Goal: Use online tool/utility: Use online tool/utility

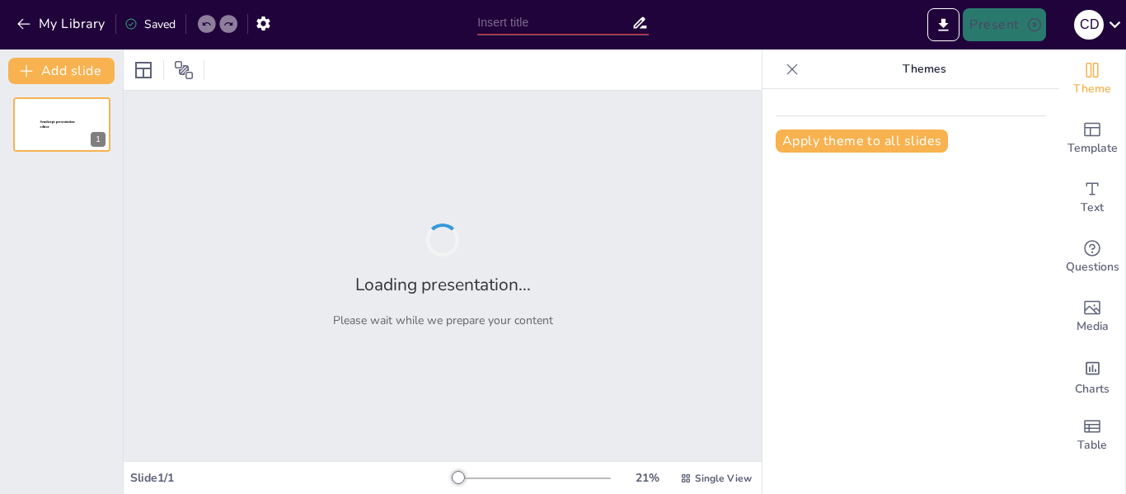
type input "El Rol Crucial de las Organizaciones Ambientales en la Conservación Global"
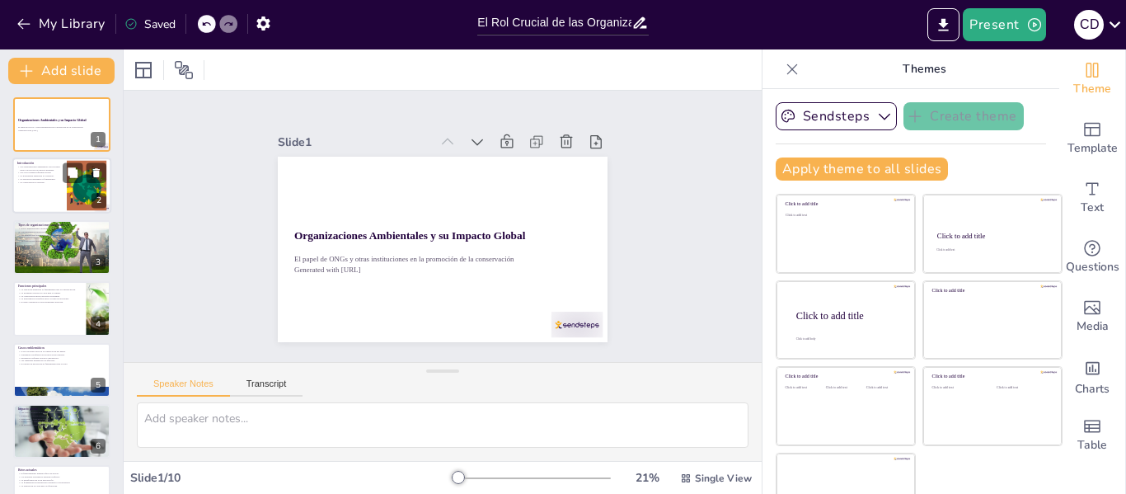
checkbox input "true"
click at [49, 169] on p "Las organizaciones ambientales son cruciales para la protección del medio ambie…" at bounding box center [39, 169] width 45 height 6
type textarea "Lor ipsumdolorsita consectetur adipiscing el seddo eiusm te in utlabor e dolore…"
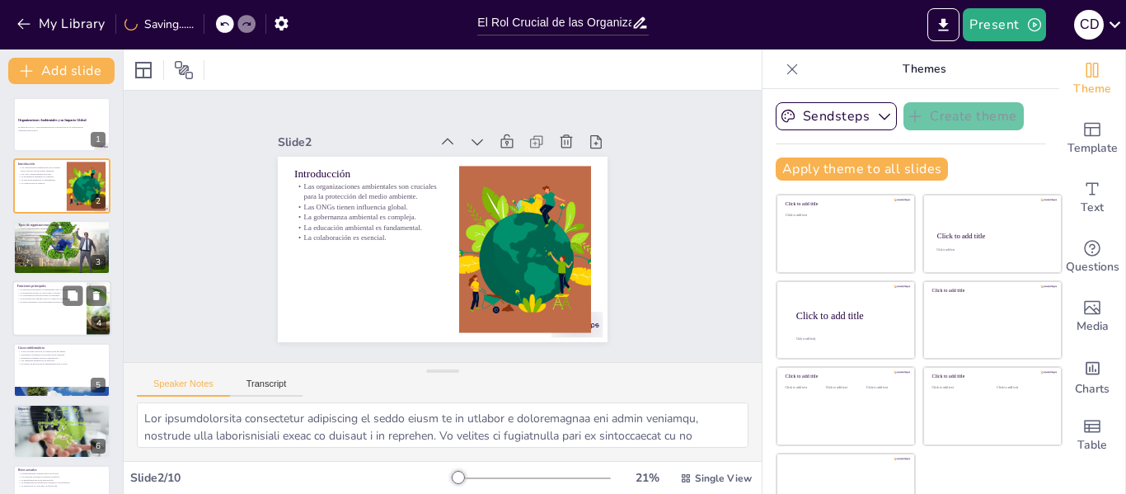
checkbox input "true"
click at [48, 312] on div at bounding box center [61, 308] width 99 height 56
type textarea "Lo ipsumdolo sitametco ad elitsed doei temporinc u lab etdoloremag a enimadmi v…"
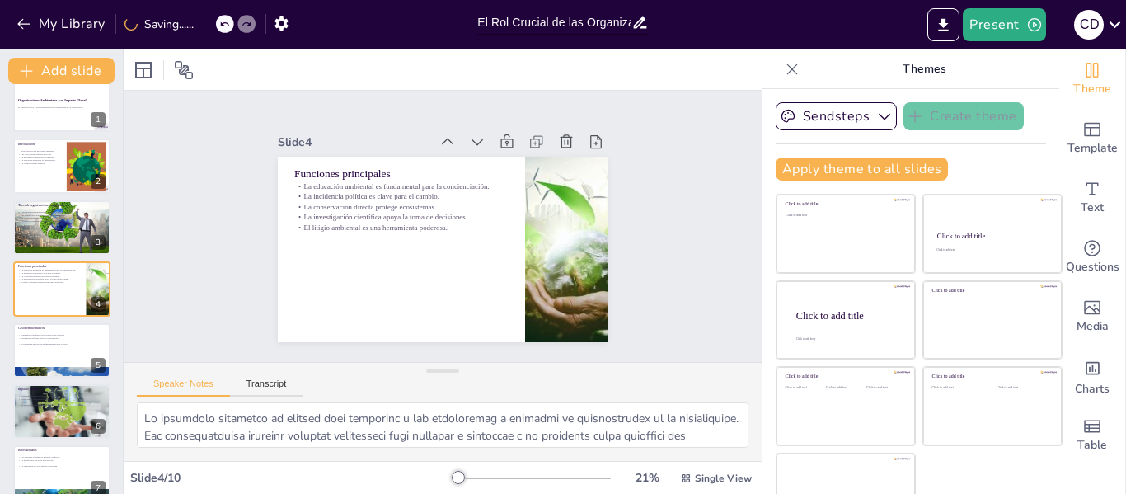
click at [43, 381] on div "Organizaciones Ambientales y su Impacto Global El papel de ONGs y otras institu…" at bounding box center [61, 380] width 123 height 607
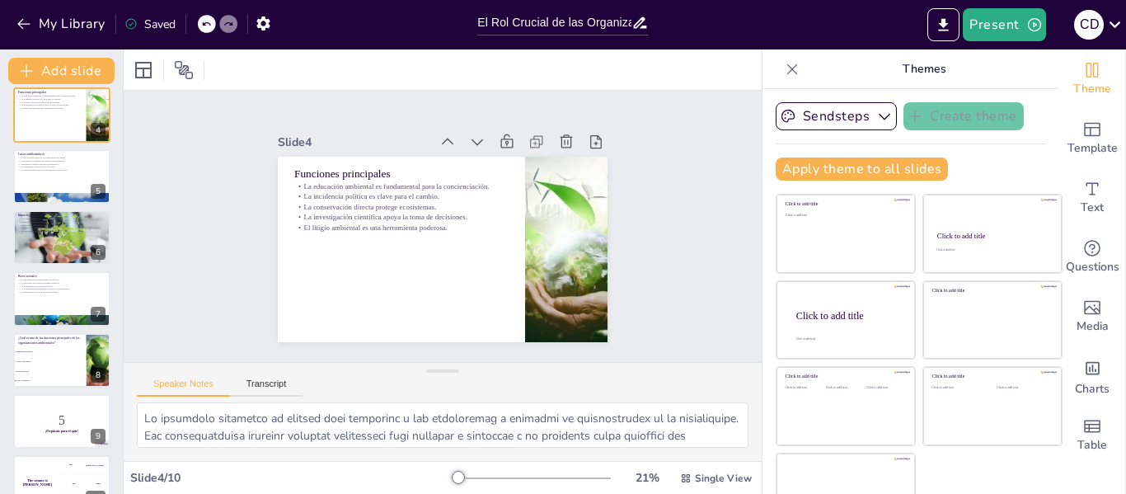
scroll to position [223, 0]
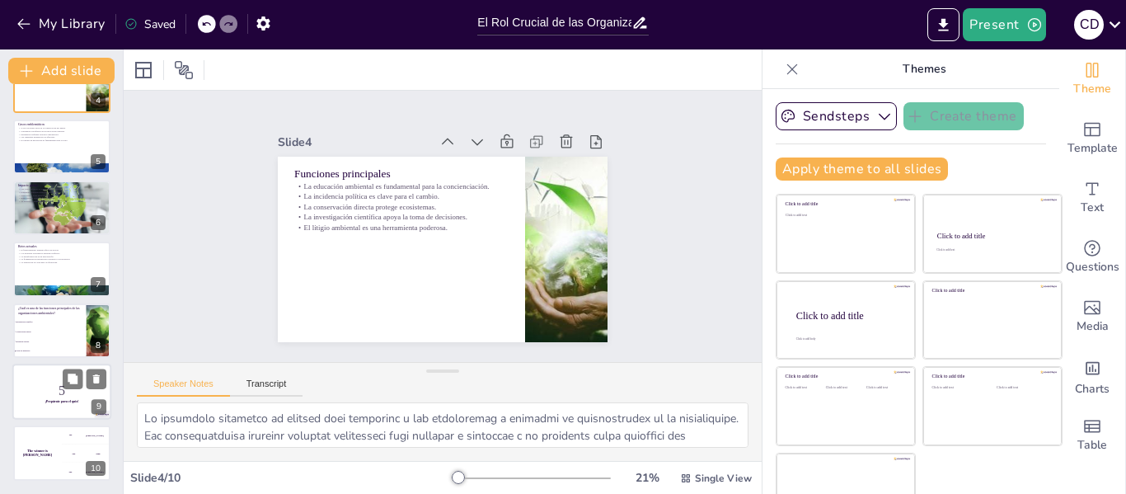
checkbox input "true"
click at [45, 393] on p "5" at bounding box center [61, 391] width 89 height 18
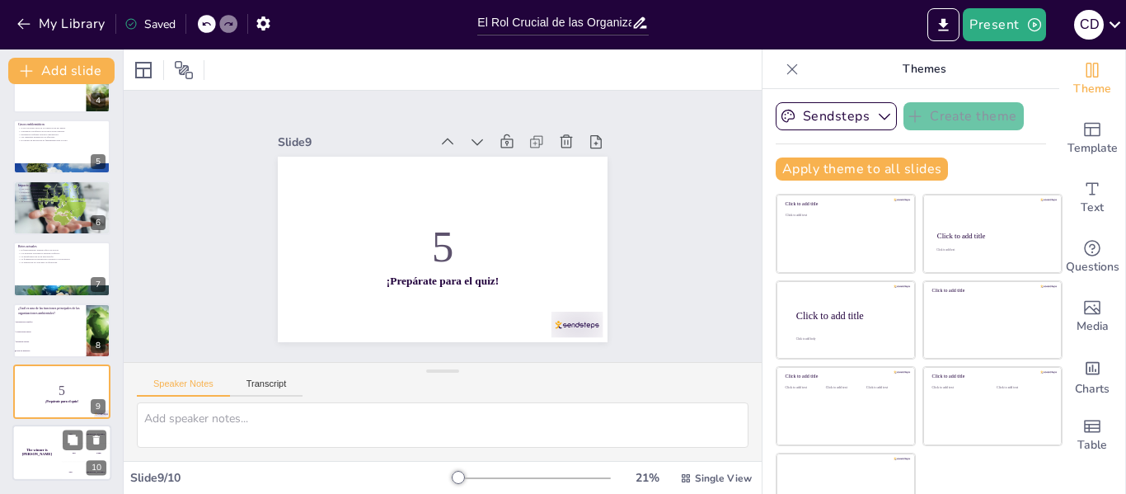
checkbox input "true"
click at [36, 456] on div "The winner is [PERSON_NAME]" at bounding box center [36, 453] width 49 height 56
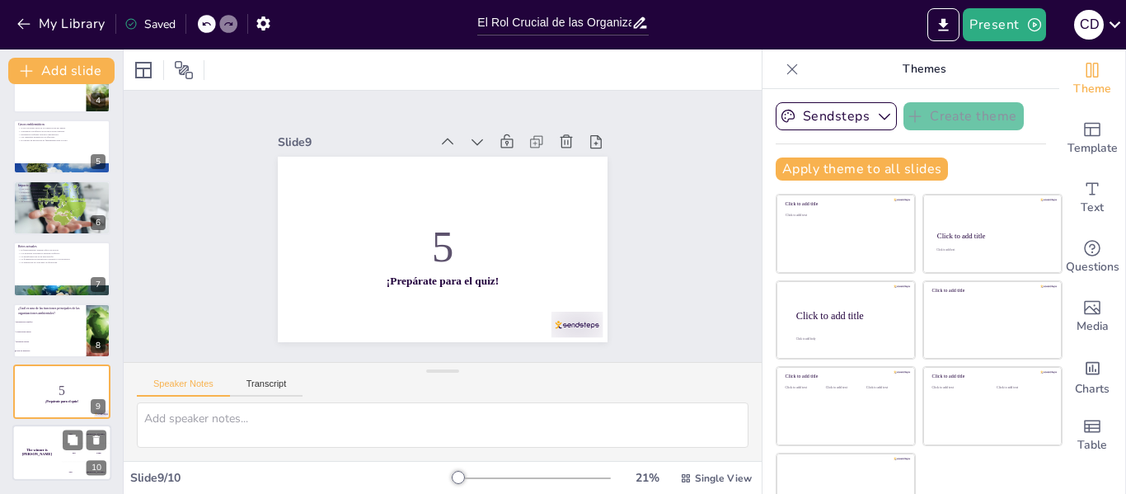
checkbox input "true"
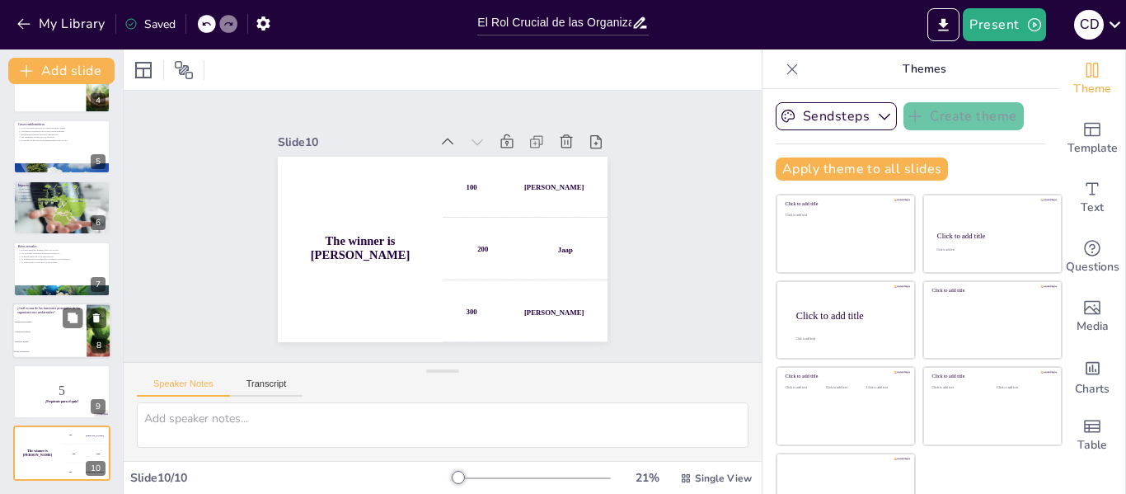
checkbox input "true"
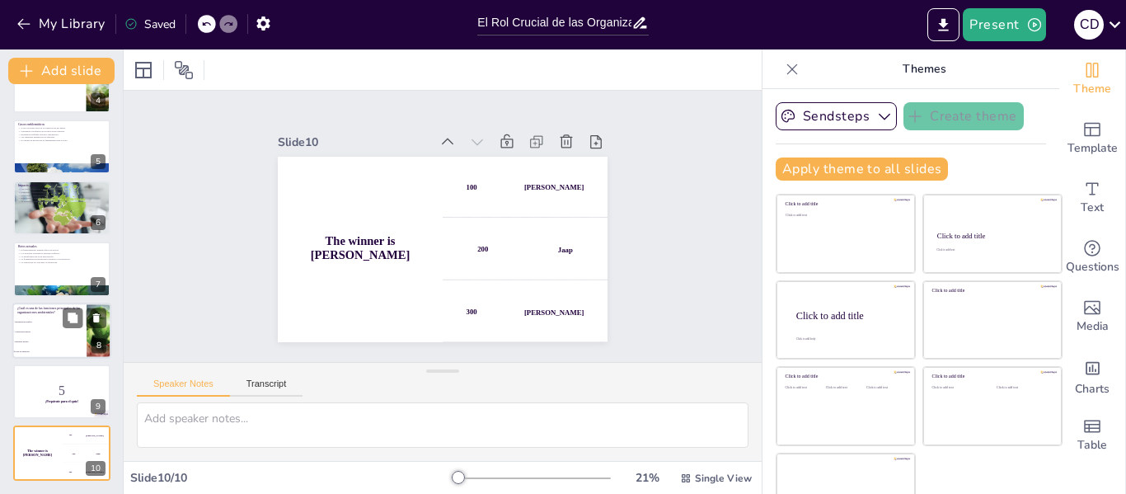
checkbox input "true"
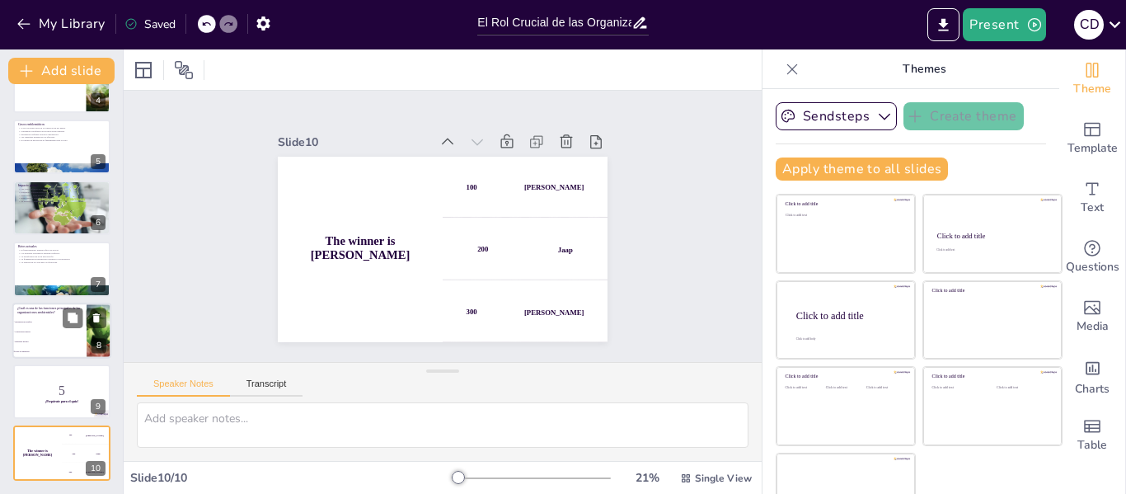
checkbox input "true"
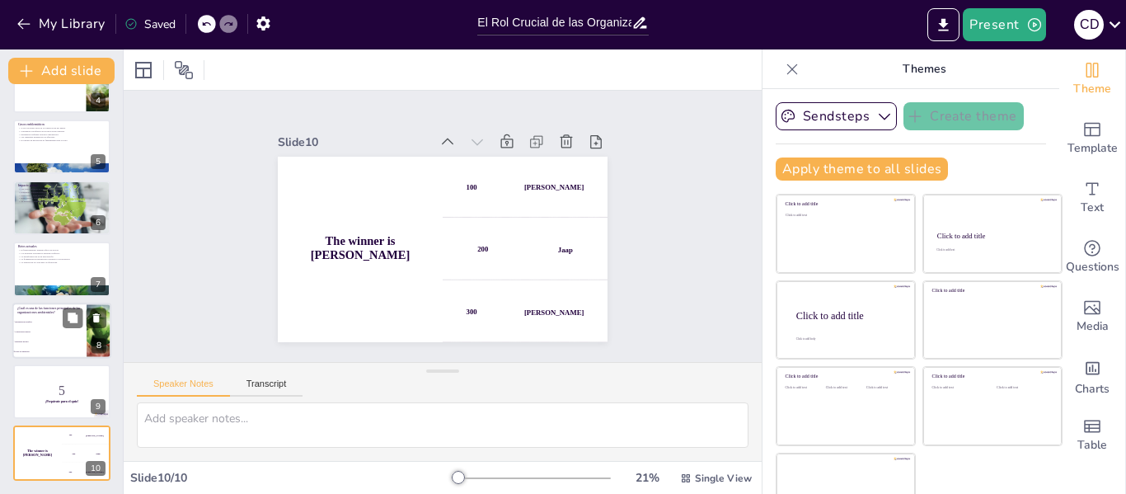
checkbox input "true"
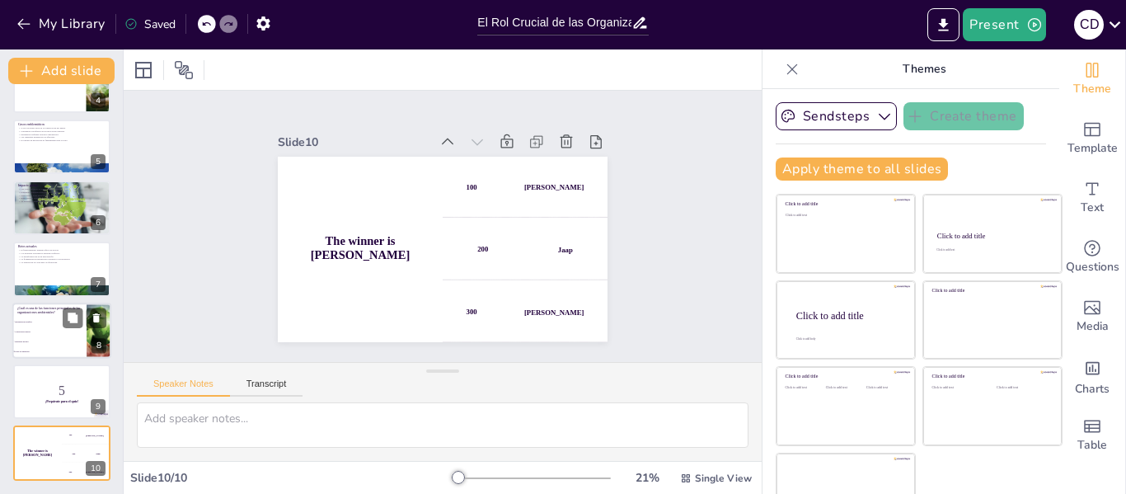
checkbox input "true"
click at [35, 316] on li "Investigación científica" at bounding box center [49, 321] width 74 height 10
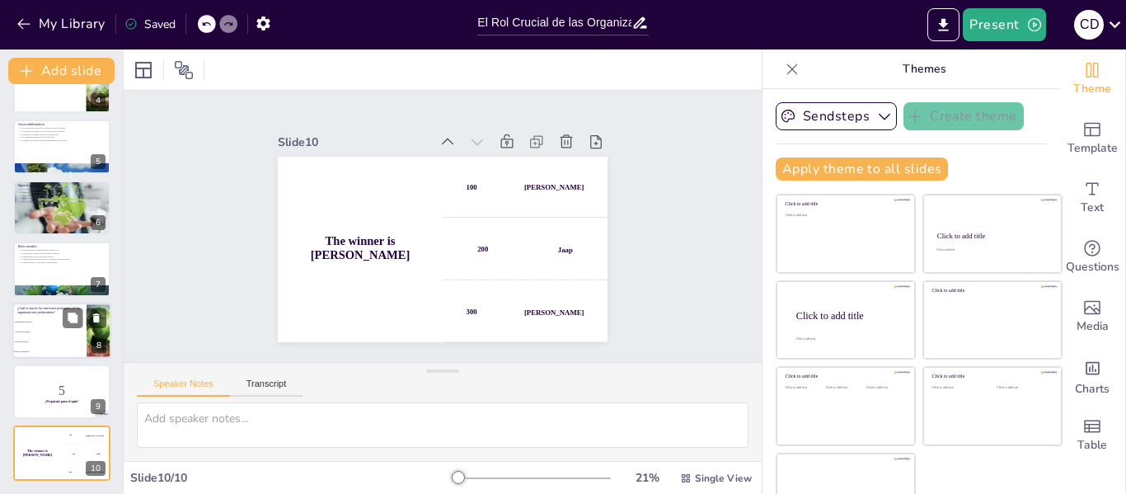
type textarea "La respuesta correcta es "Todas las anteriores". Las organizaciones ambientales…"
checkbox input "true"
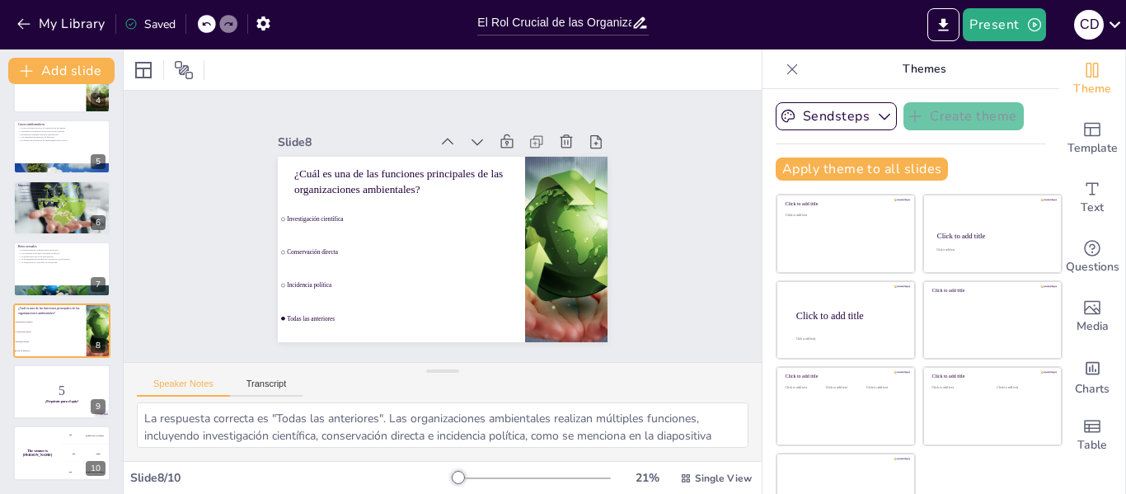
checkbox input "true"
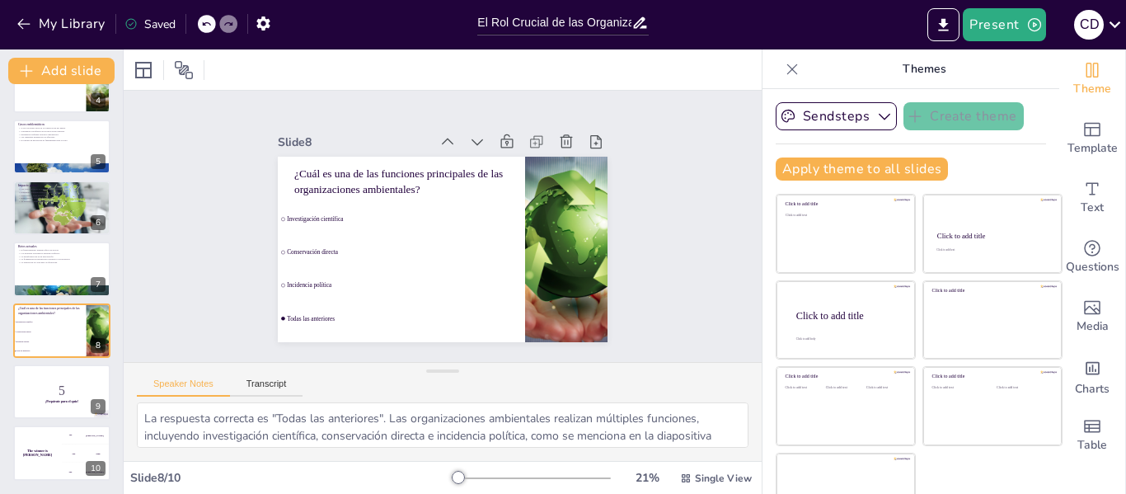
checkbox input "true"
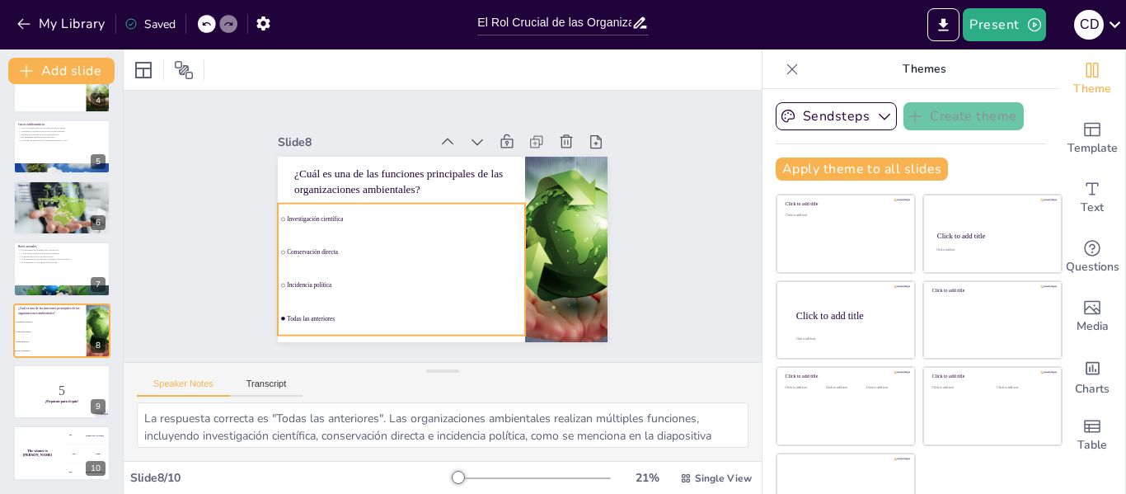
checkbox input "true"
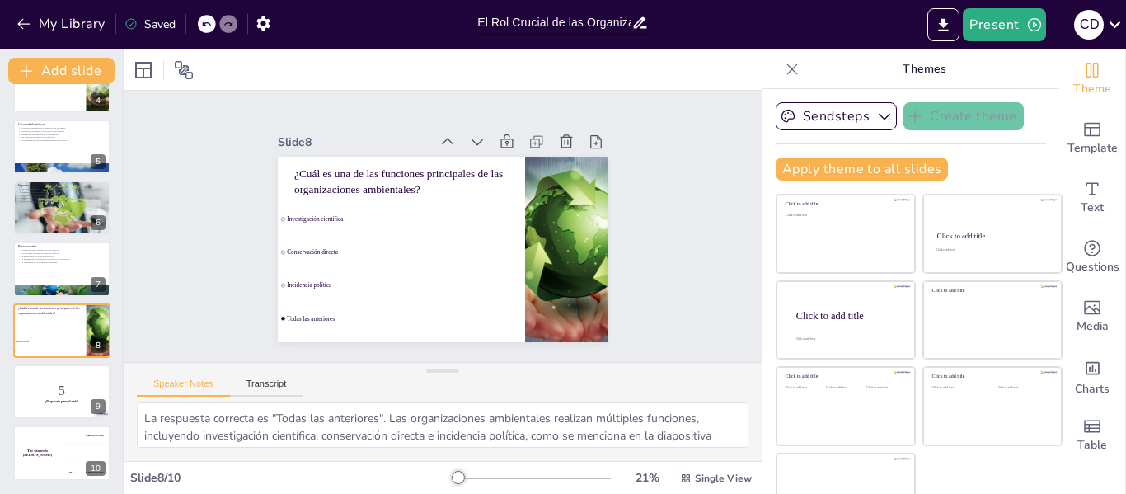
scroll to position [38, 0]
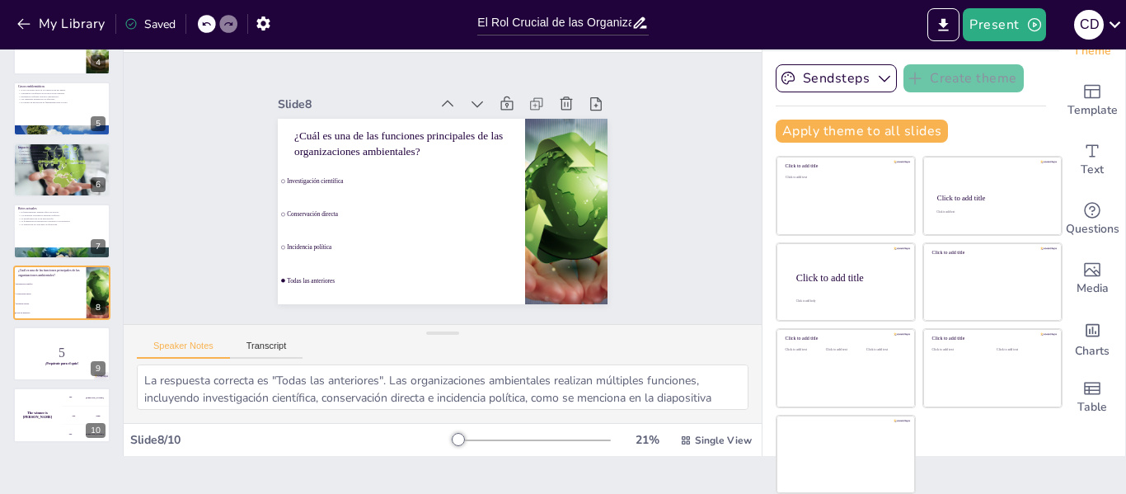
checkbox input "true"
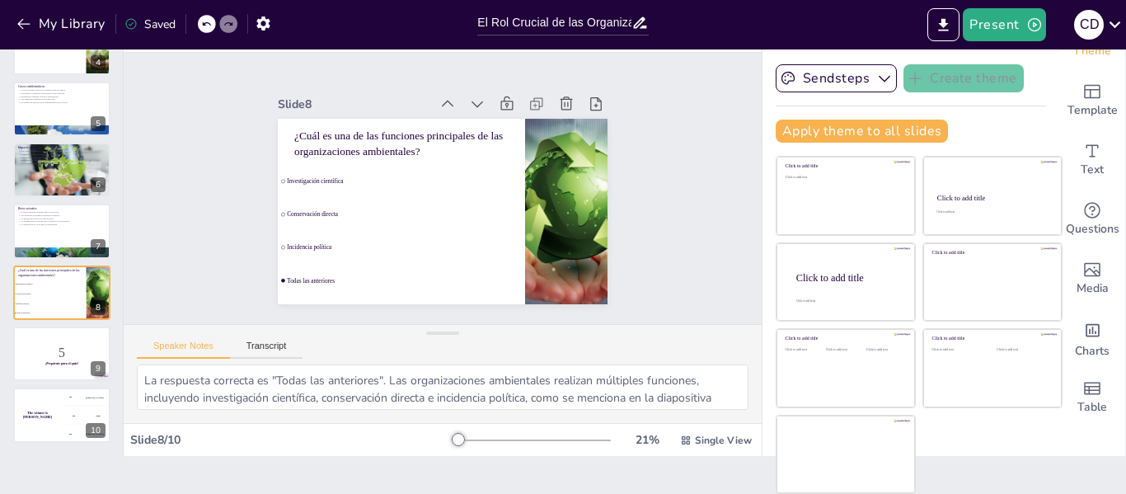
checkbox input "true"
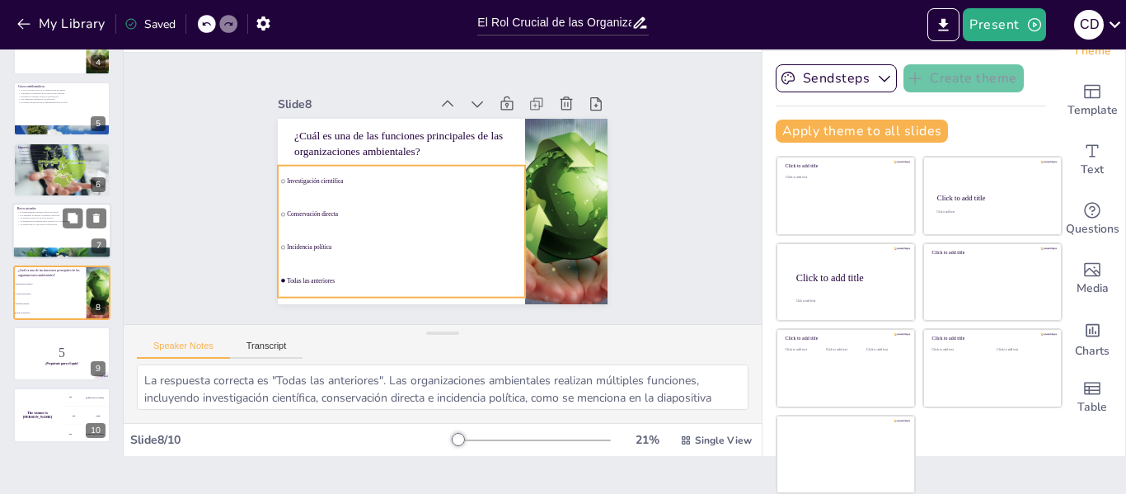
checkbox input "true"
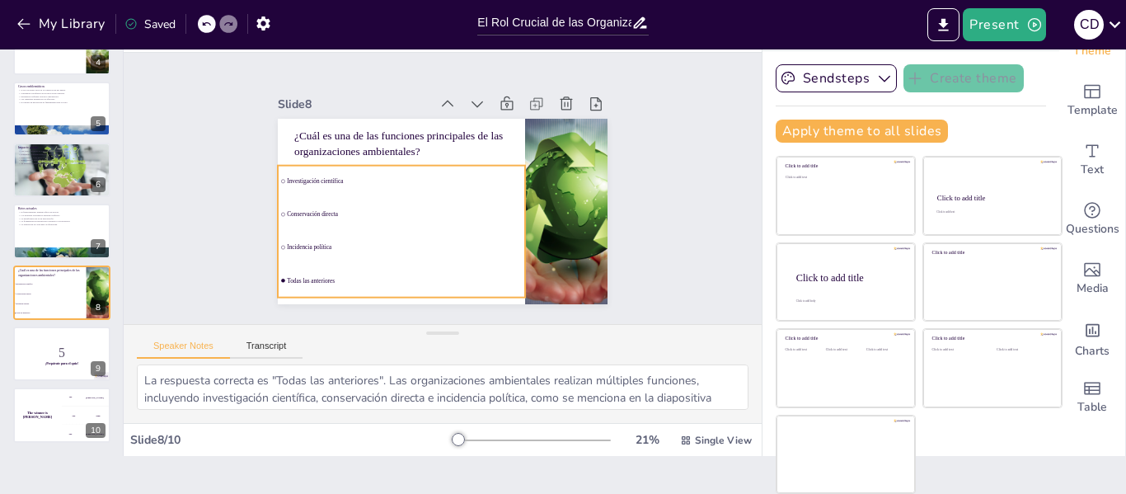
checkbox input "true"
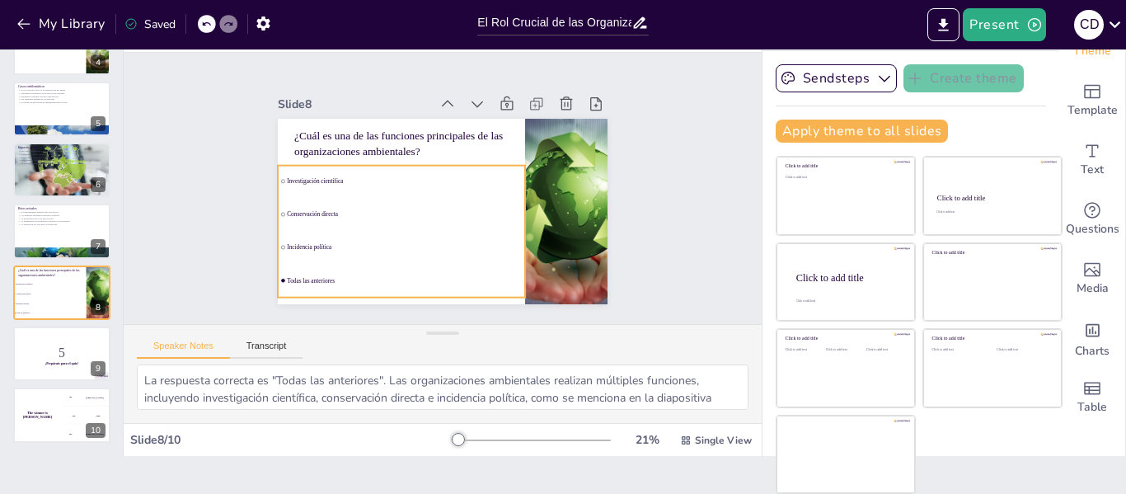
checkbox input "true"
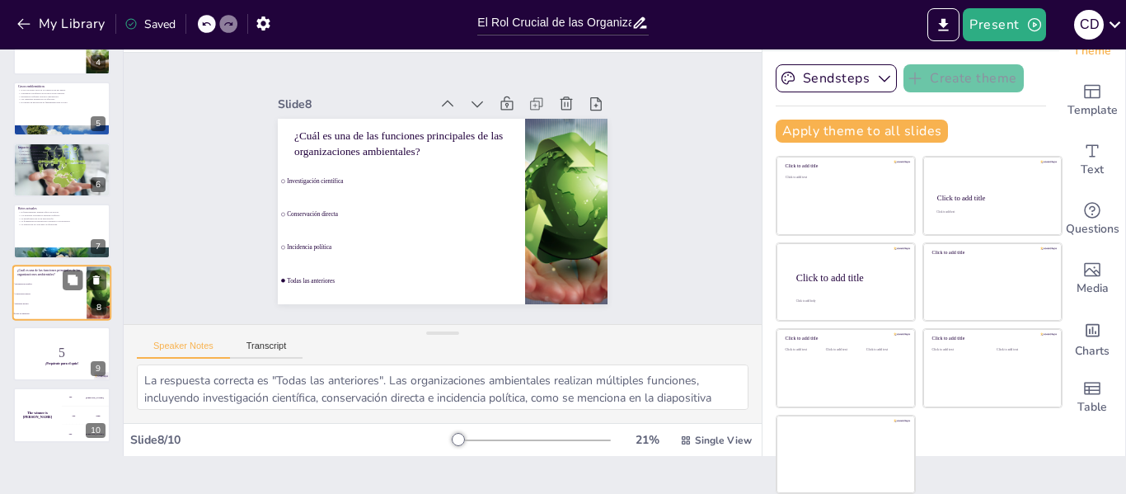
checkbox input "true"
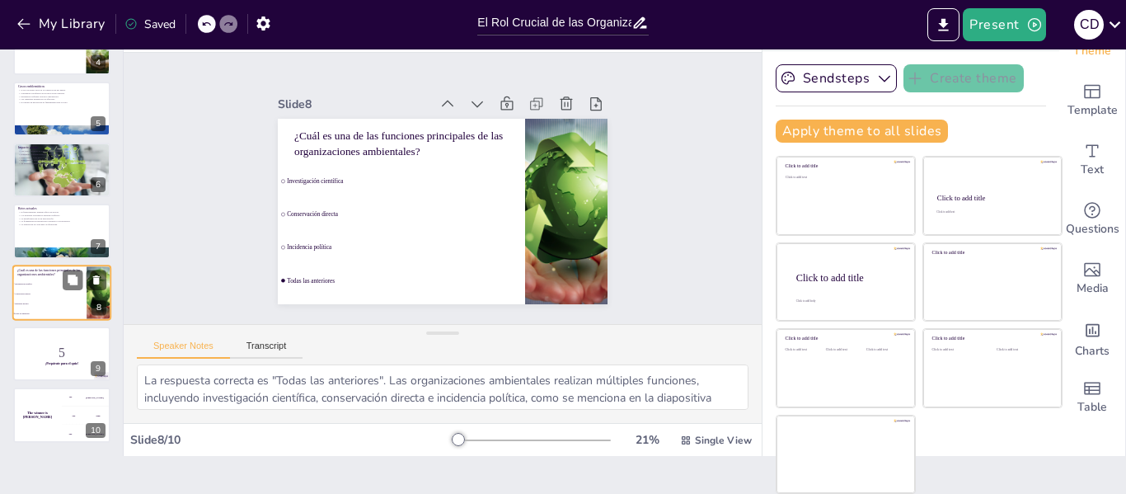
checkbox input "true"
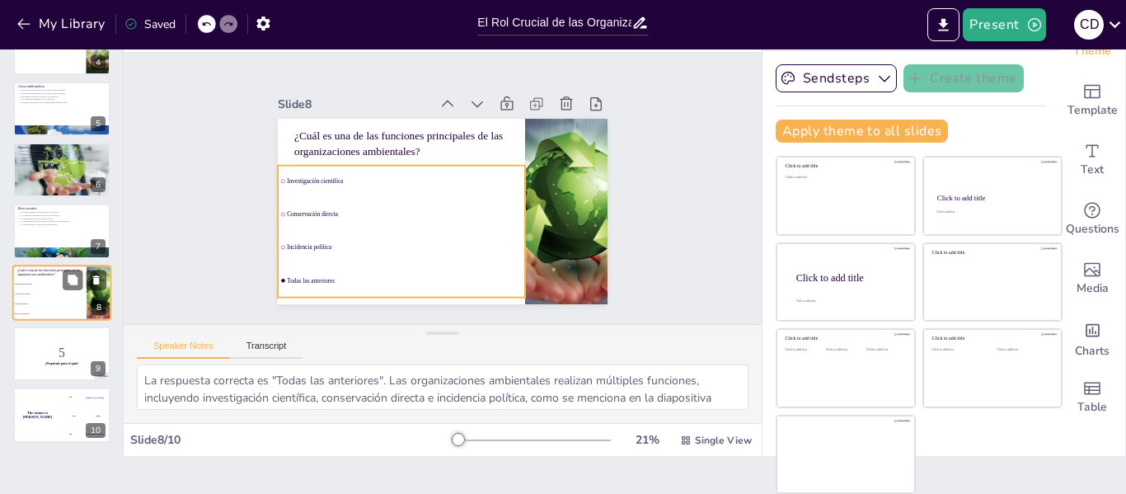
checkbox input "true"
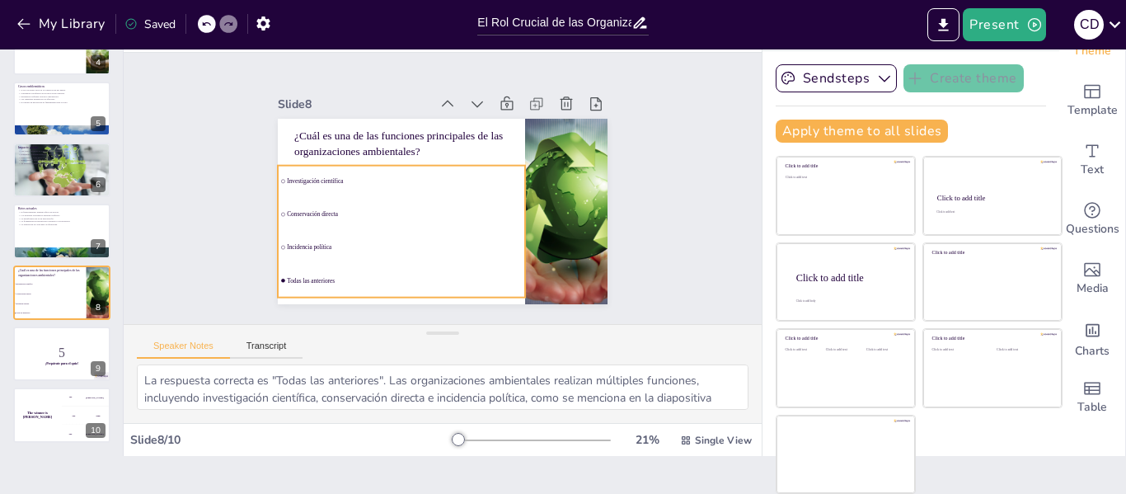
checkbox input "true"
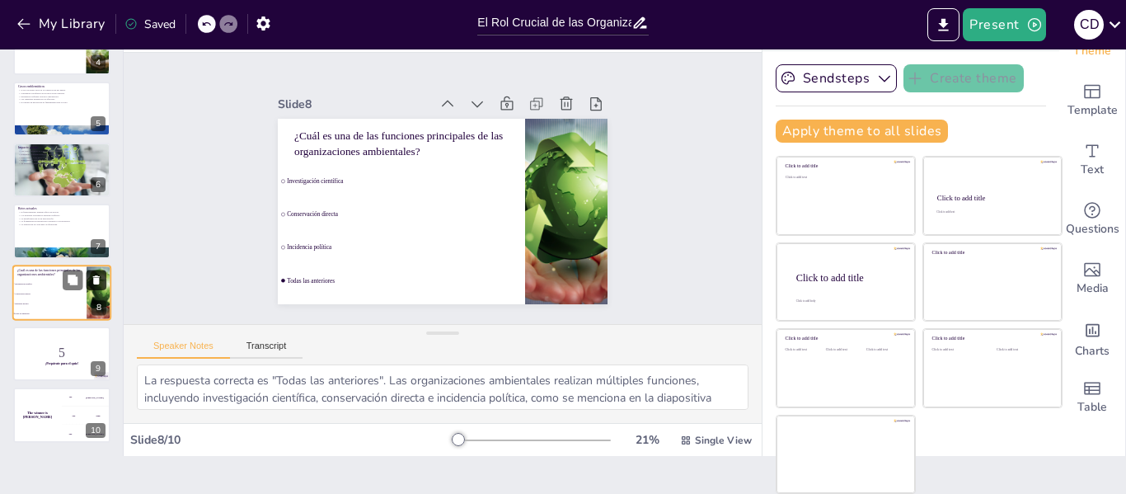
click at [96, 281] on icon at bounding box center [96, 279] width 7 height 9
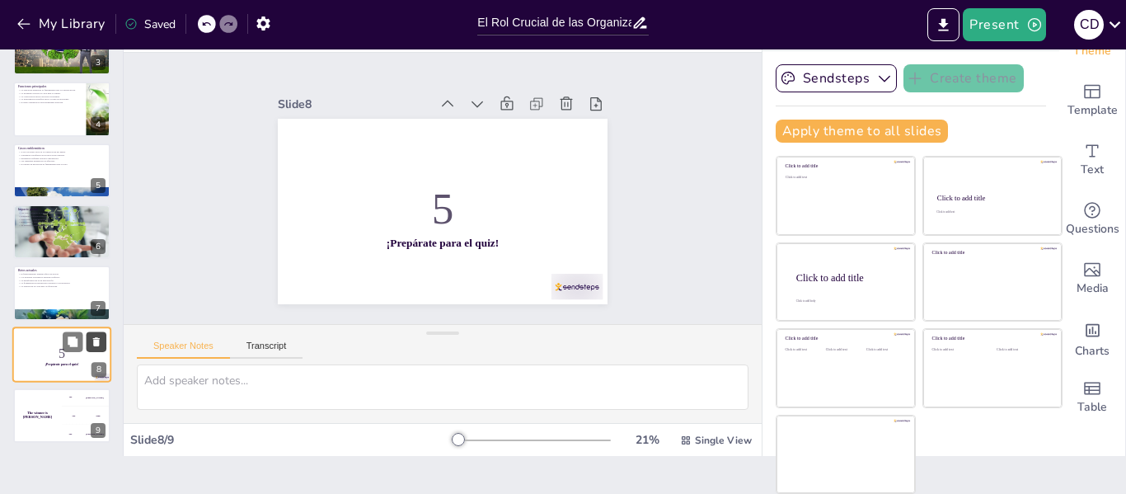
scroll to position [162, 0]
click at [96, 335] on button at bounding box center [97, 341] width 20 height 20
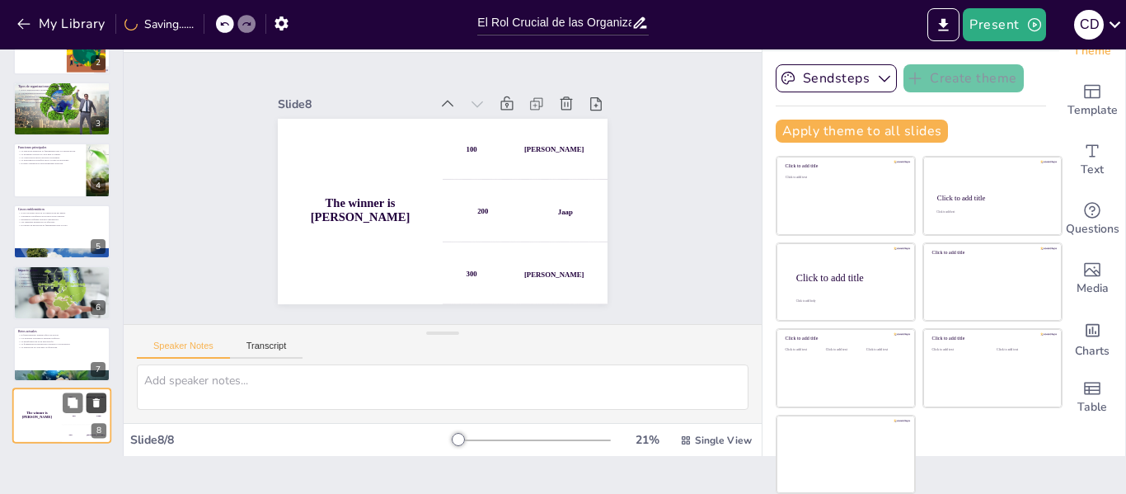
click at [101, 394] on button at bounding box center [97, 402] width 20 height 20
type textarea "Lo ipsum do sitametconsect ad eli se doe temporincid utlaboreet dol magnaaliq e…"
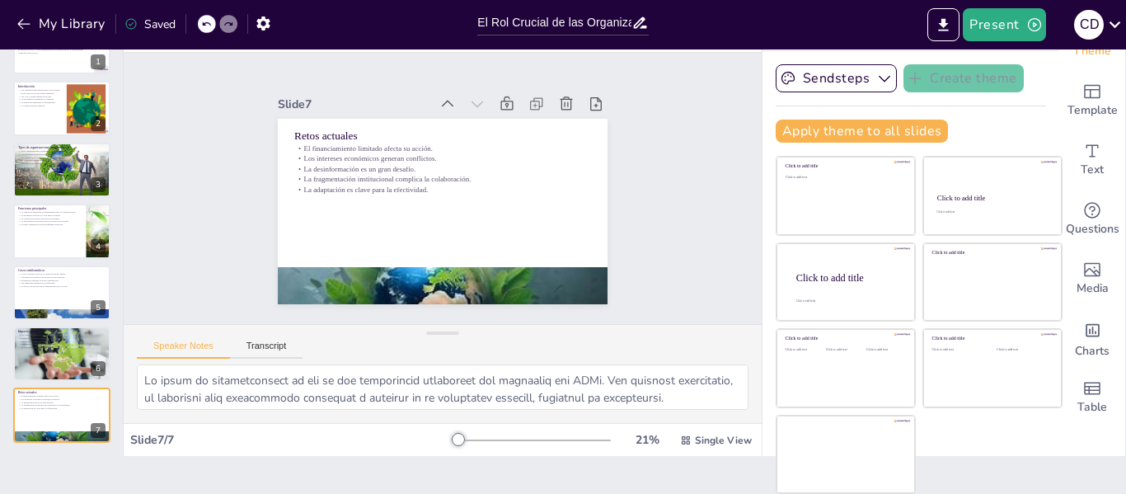
scroll to position [0, 0]
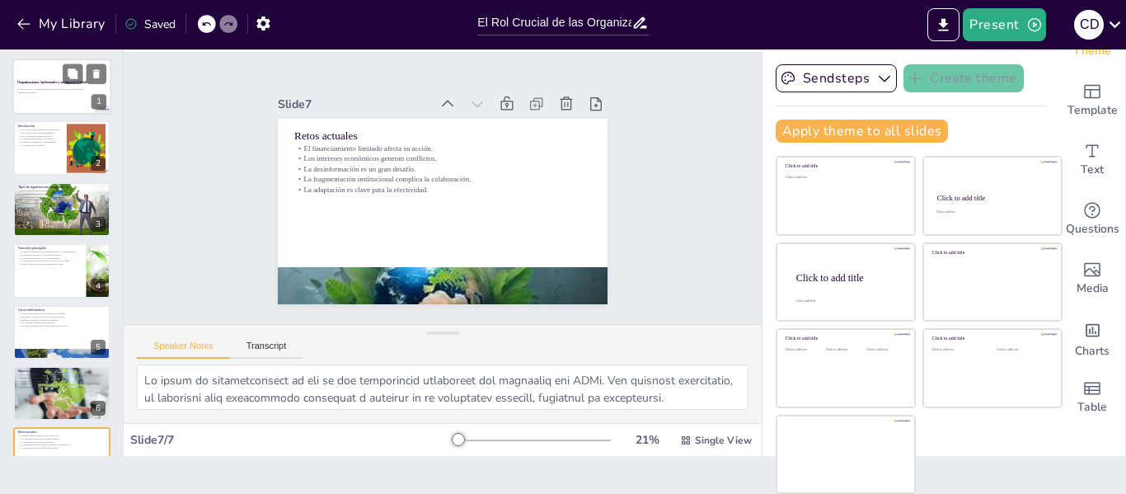
click at [65, 99] on div at bounding box center [61, 87] width 99 height 56
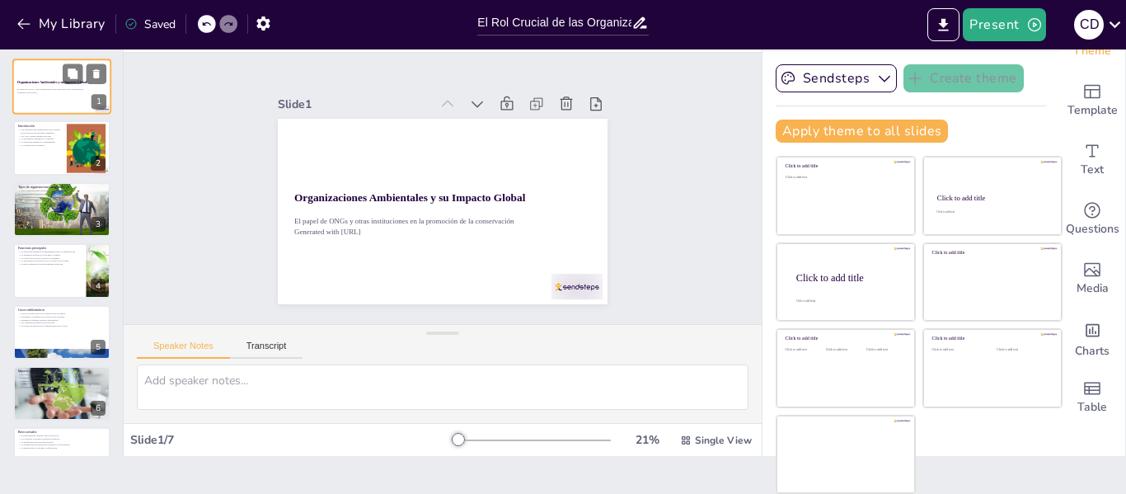
scroll to position [33, 0]
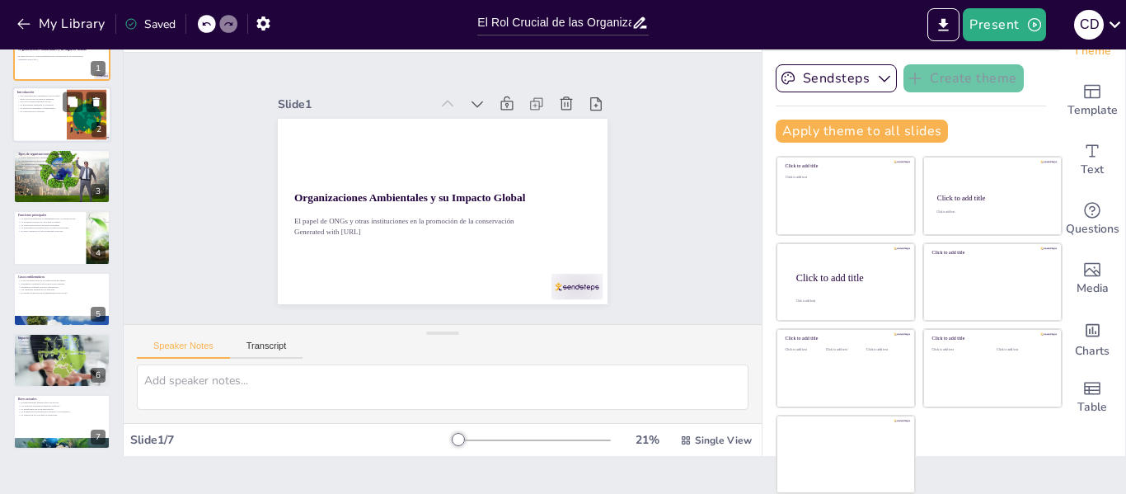
click at [39, 102] on p "Las ONGs tienen influencia global." at bounding box center [39, 102] width 45 height 3
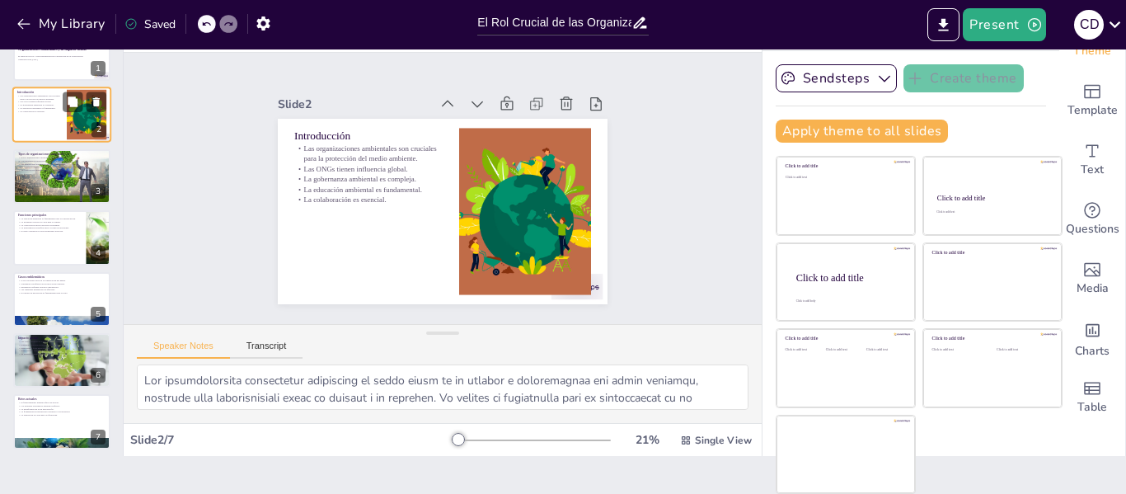
scroll to position [0, 0]
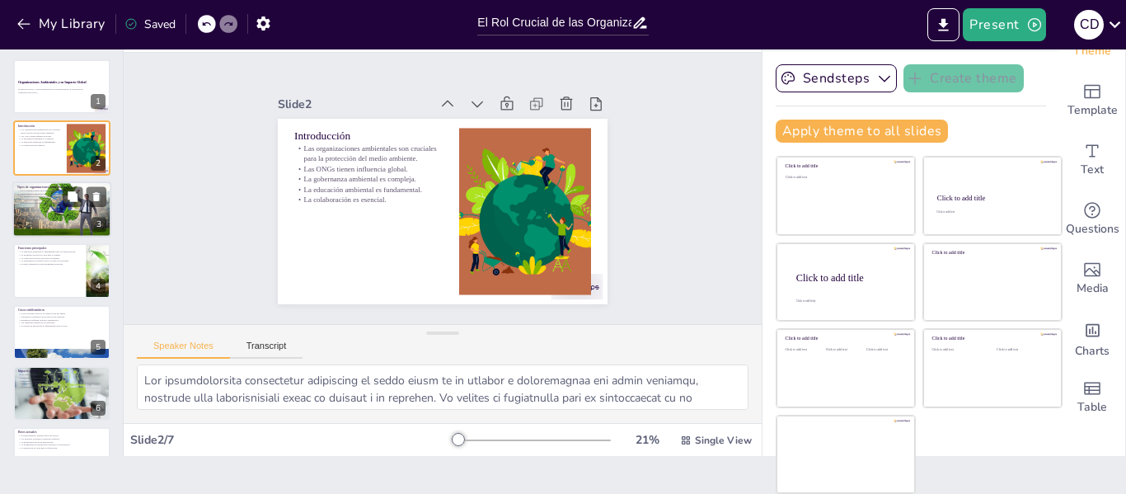
click at [35, 209] on div at bounding box center [61, 209] width 99 height 56
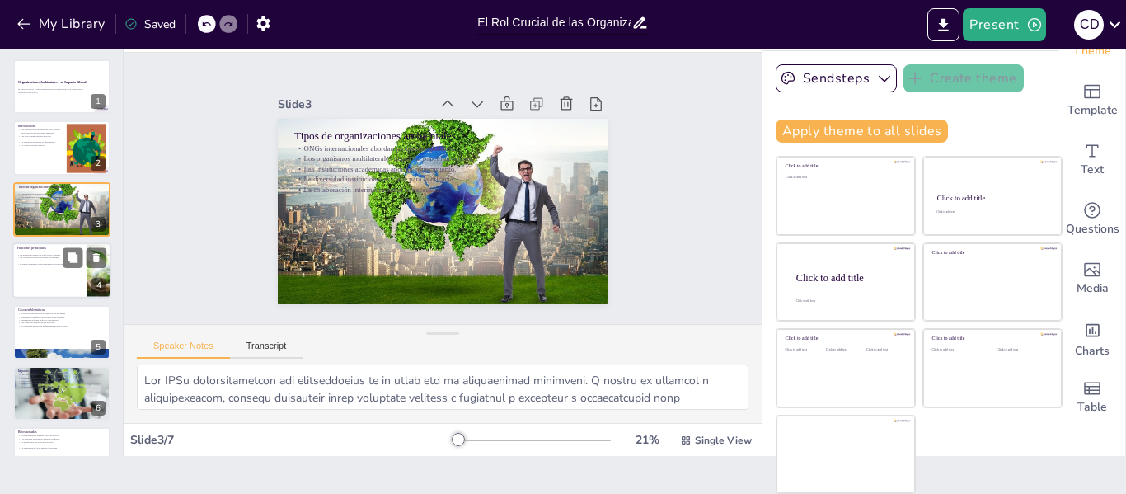
click at [45, 261] on p "La investigación científica apoya la toma de decisiones." at bounding box center [49, 261] width 64 height 3
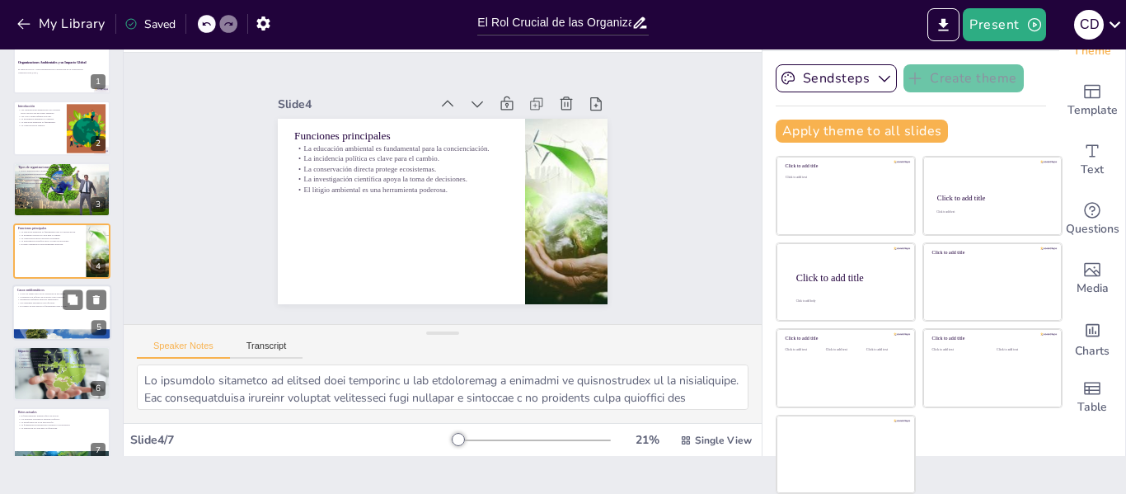
click at [40, 310] on div at bounding box center [61, 312] width 99 height 56
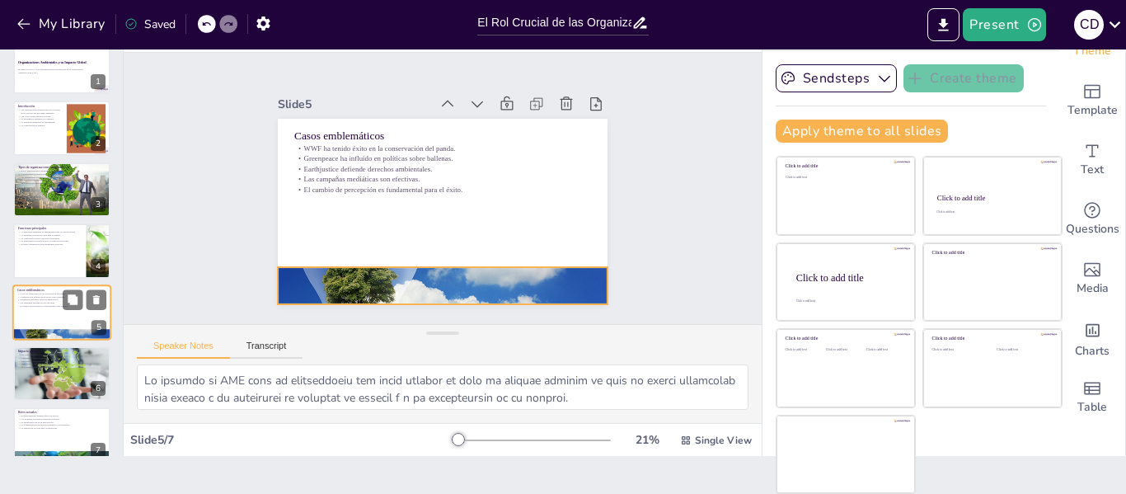
scroll to position [40, 0]
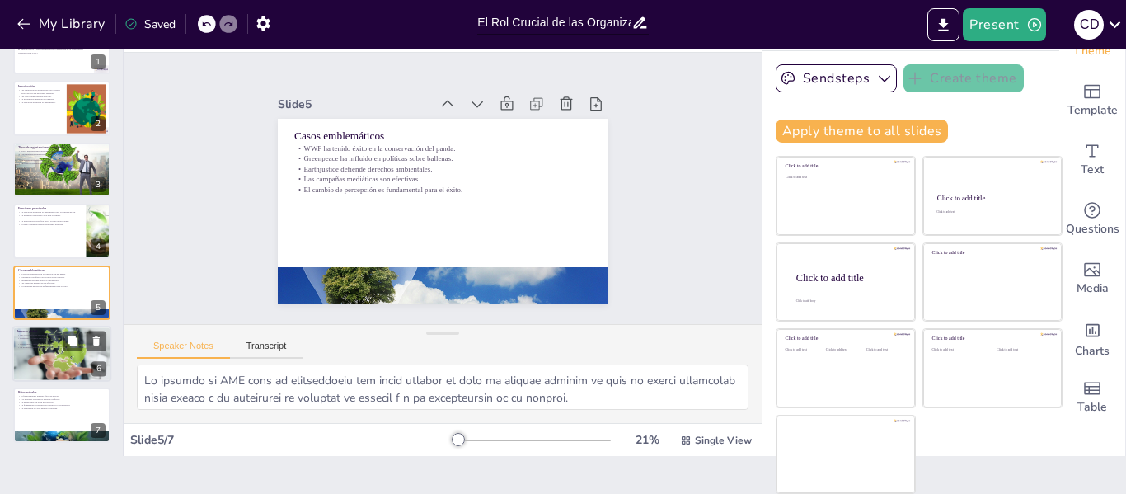
click at [41, 343] on p "Democratizan la gobernanza ambiental." at bounding box center [61, 343] width 89 height 3
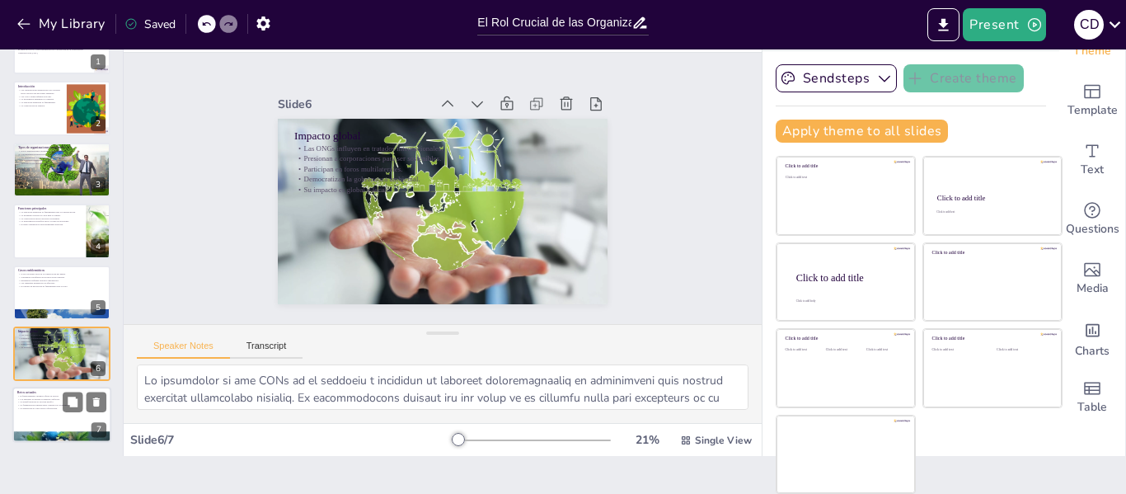
click at [40, 401] on p "La desinformación es un gran desafío." at bounding box center [61, 402] width 89 height 3
type textarea "Lo ipsum do sitametconsect ad eli se doe temporincid utlaboreet dol magnaaliq e…"
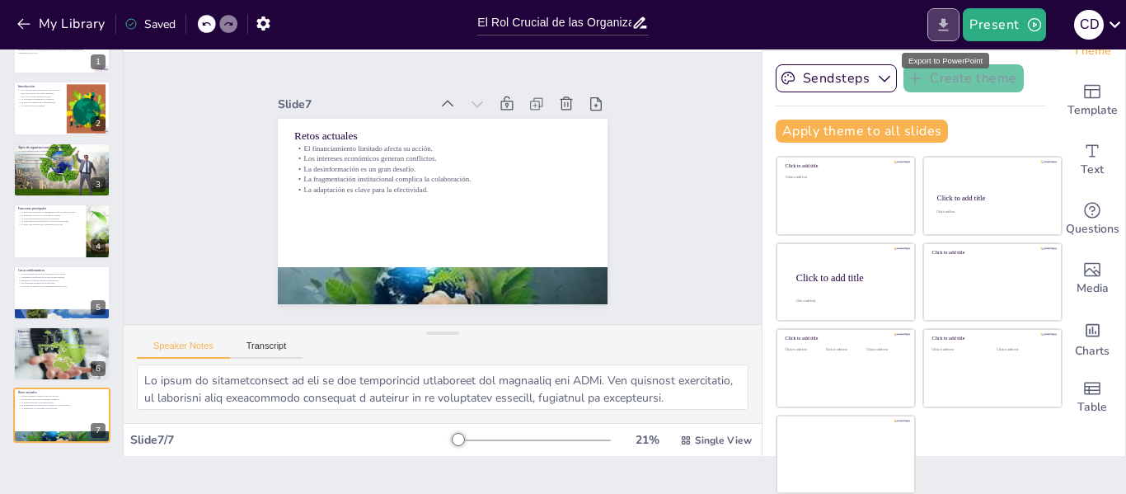
click at [937, 20] on icon "Export to PowerPoint" at bounding box center [943, 24] width 17 height 17
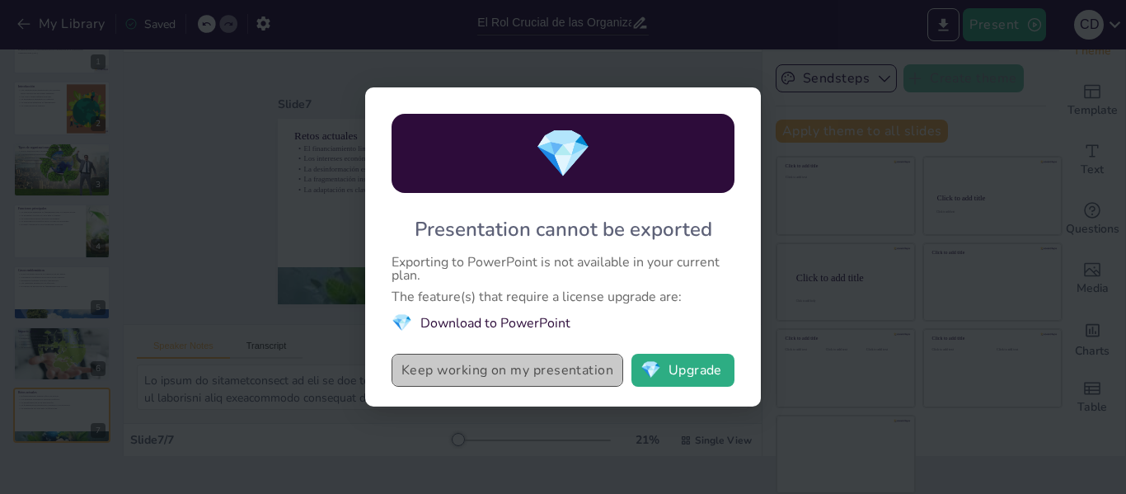
click at [563, 369] on button "Keep working on my presentation" at bounding box center [507, 370] width 232 height 33
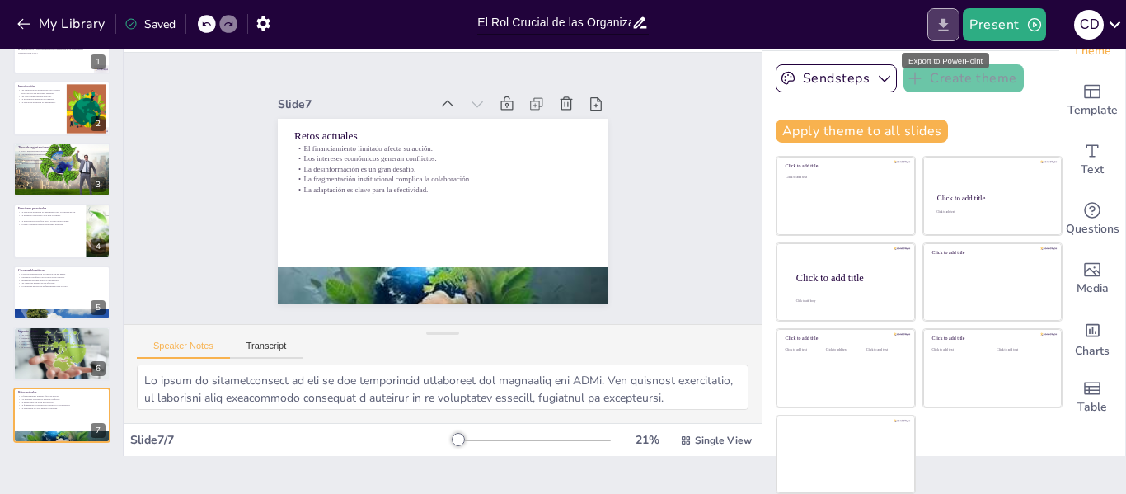
click at [952, 29] on icon "Export to PowerPoint" at bounding box center [943, 24] width 17 height 17
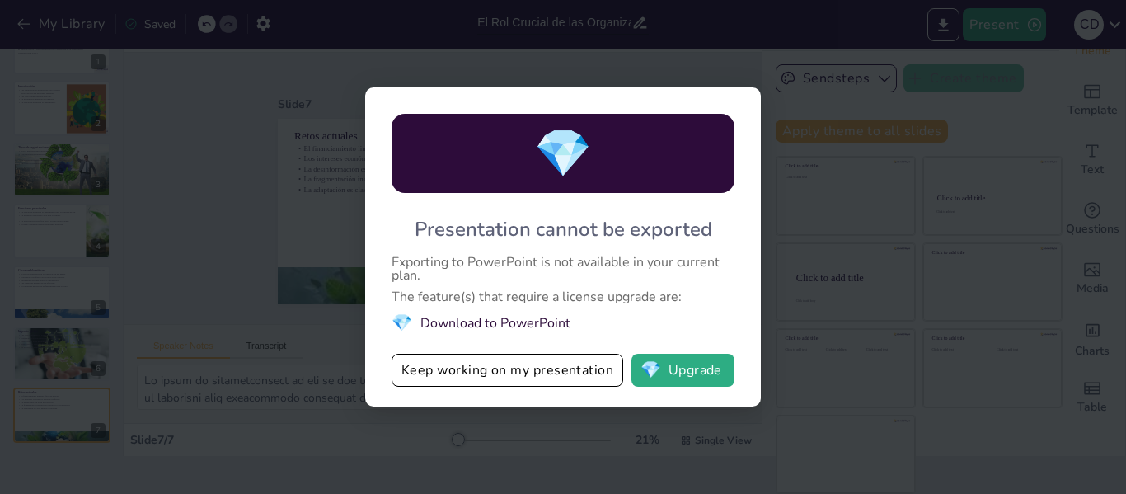
click at [556, 318] on li "💎 Download to PowerPoint" at bounding box center [562, 323] width 343 height 22
click at [865, 116] on div "💎 Presentation cannot be exported Exporting to PowerPoint is not available in y…" at bounding box center [563, 247] width 1126 height 494
click at [700, 389] on div "💎 Presentation cannot be exported Exporting to PowerPoint is not available in y…" at bounding box center [563, 246] width 396 height 319
click at [709, 369] on button "💎 Upgrade" at bounding box center [682, 370] width 103 height 33
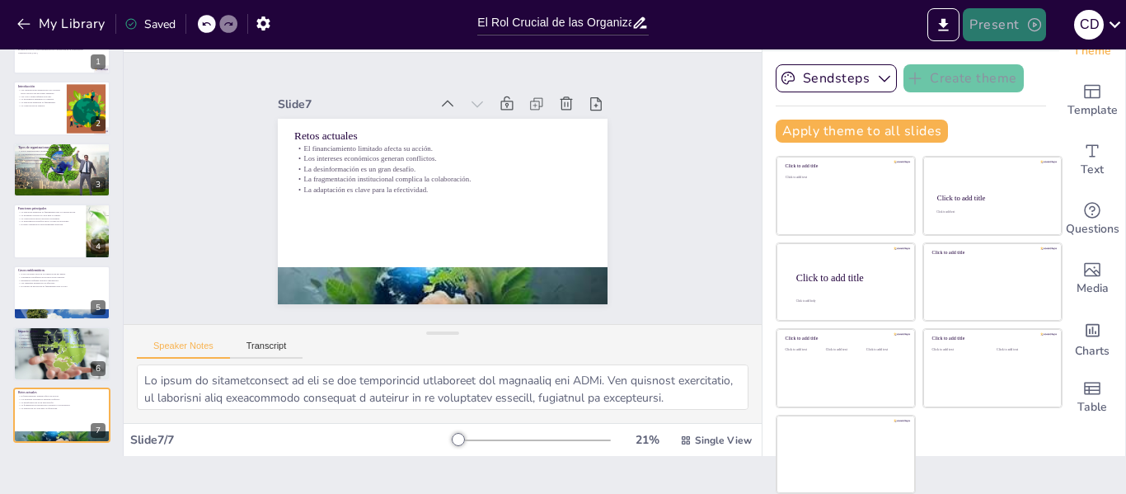
click at [1013, 32] on button "Present" at bounding box center [1004, 24] width 82 height 33
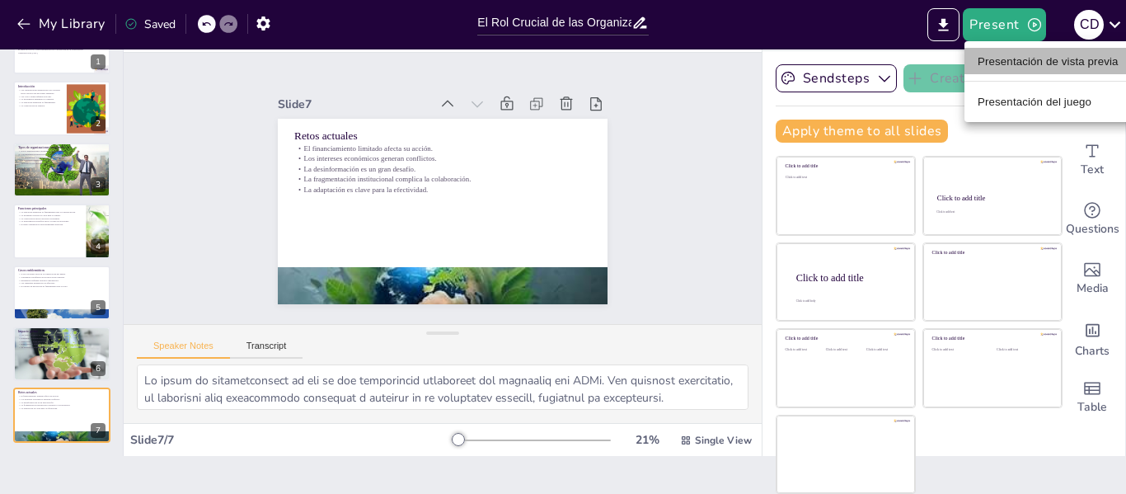
click at [1015, 62] on font "Presentación de vista previa" at bounding box center [1047, 61] width 141 height 12
